Goal: Task Accomplishment & Management: Complete application form

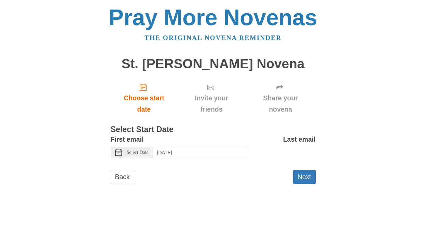
click at [119, 153] on icon at bounding box center [118, 152] width 7 height 7
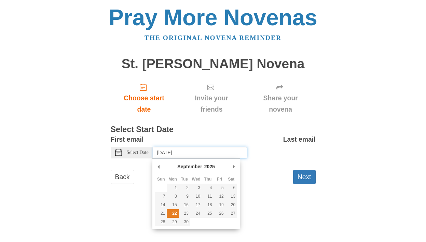
type input "[DATE]"
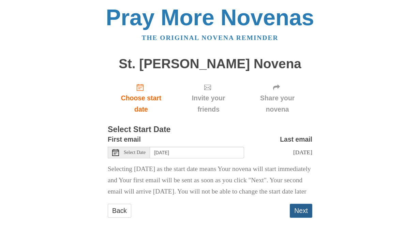
click at [303, 218] on button "Next" at bounding box center [301, 211] width 23 height 14
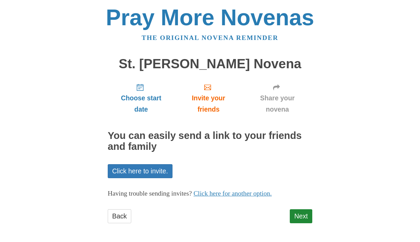
scroll to position [1, 0]
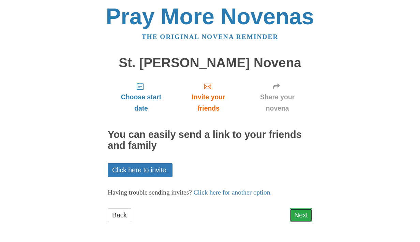
click at [304, 211] on link "Next" at bounding box center [301, 215] width 23 height 14
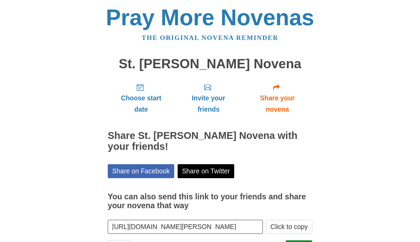
scroll to position [32, 0]
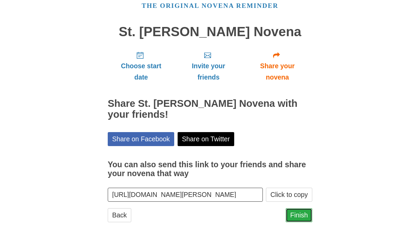
click at [302, 212] on link "Finish" at bounding box center [299, 215] width 27 height 14
